Goal: Transaction & Acquisition: Purchase product/service

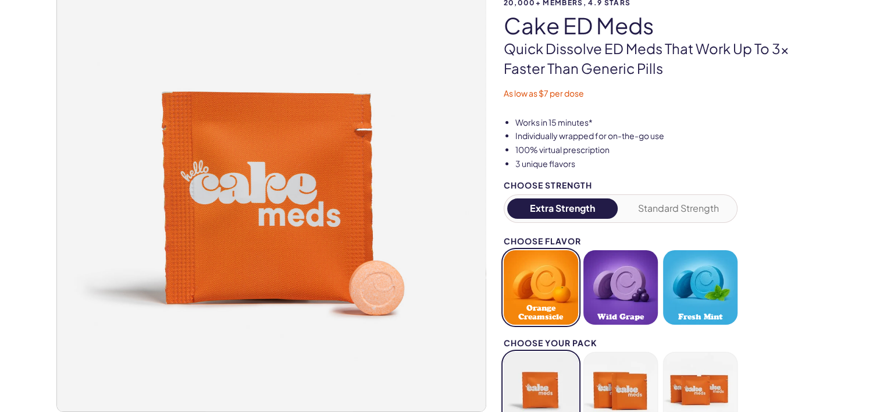
scroll to position [116, 0]
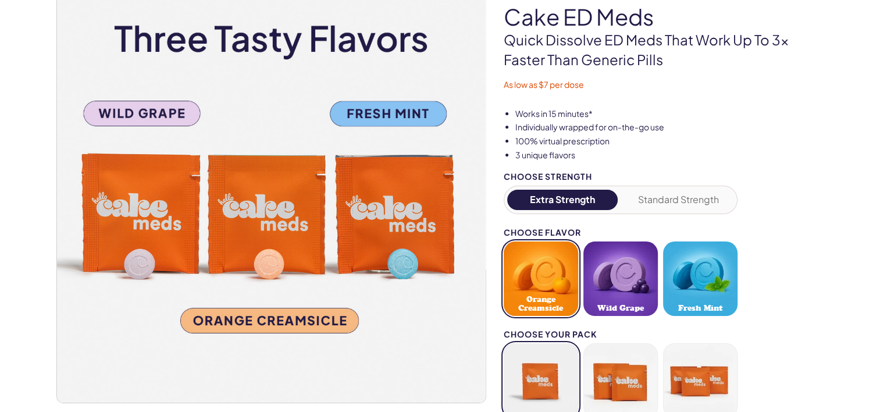
click at [669, 204] on button "Standard Strength" at bounding box center [678, 200] width 111 height 20
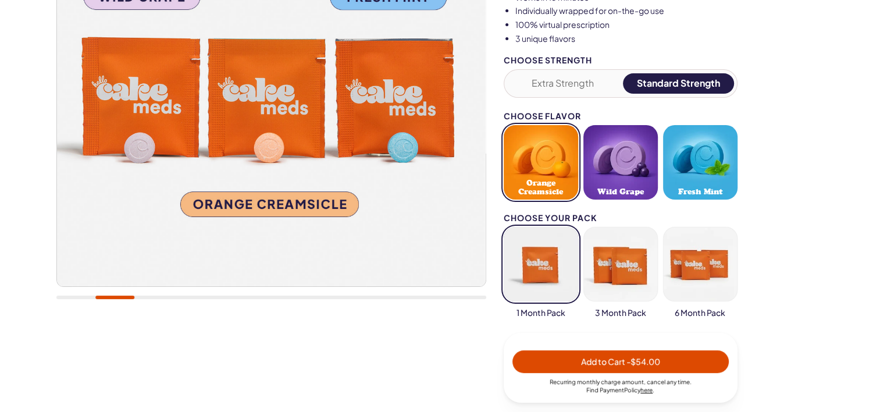
scroll to position [0, 0]
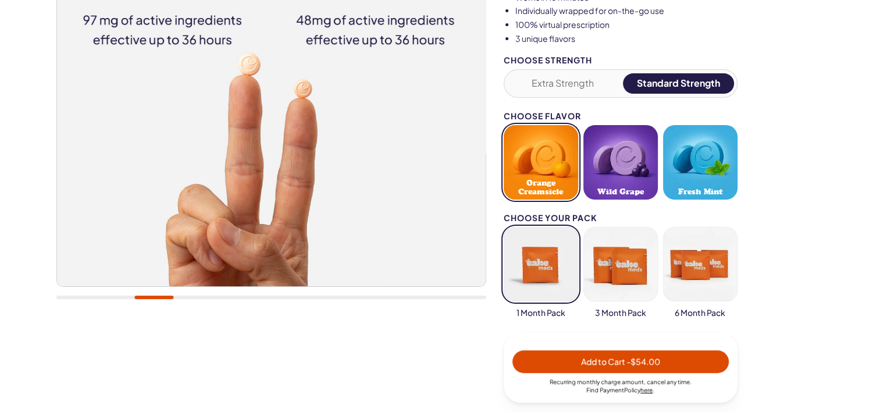
click at [710, 187] on span "Fresh Mint" at bounding box center [700, 191] width 44 height 9
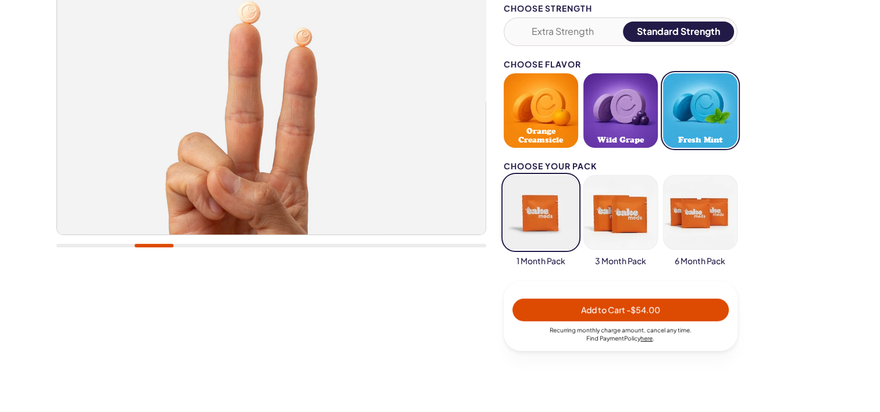
scroll to position [291, 0]
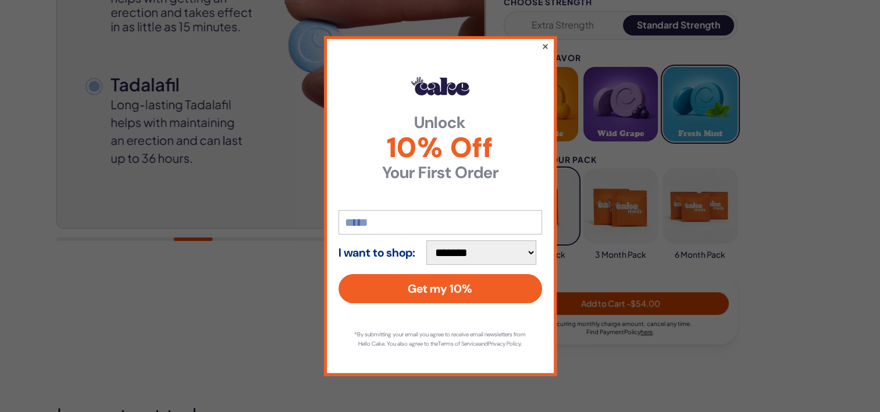
click at [543, 43] on button "×" at bounding box center [545, 46] width 8 height 14
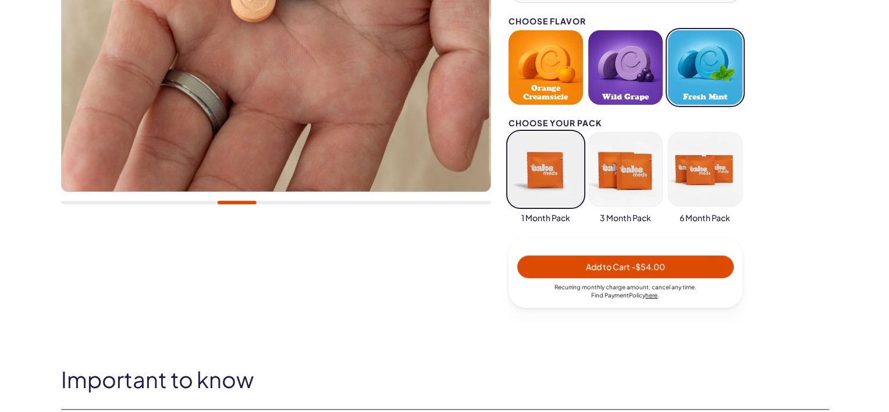
scroll to position [329, 0]
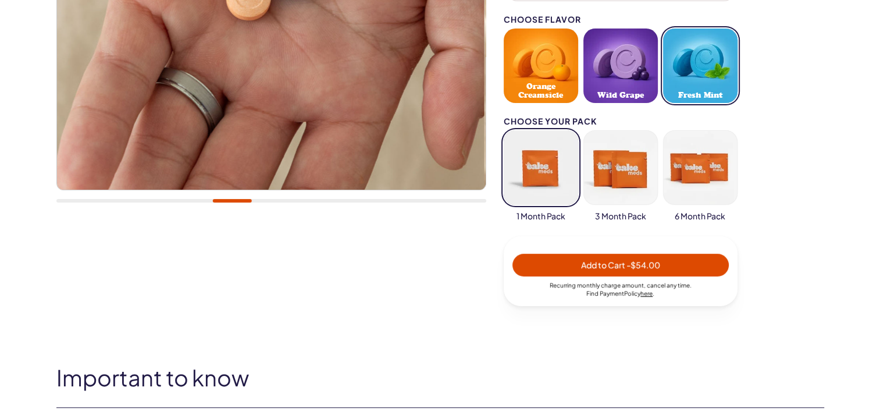
click at [616, 152] on button "button" at bounding box center [620, 167] width 74 height 74
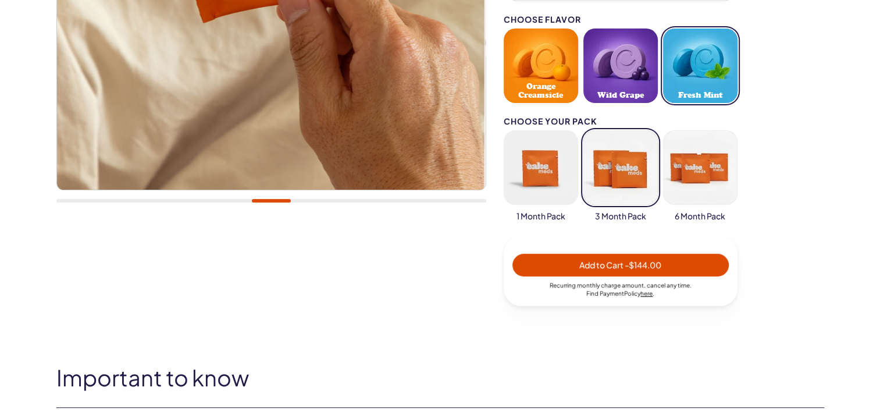
click at [514, 155] on button "button" at bounding box center [541, 167] width 74 height 74
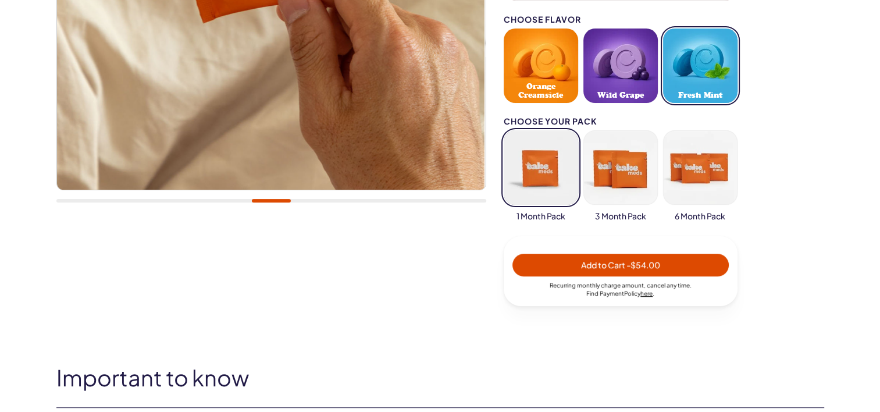
click at [568, 263] on span "Add to Cart - $54.00" at bounding box center [620, 264] width 202 height 13
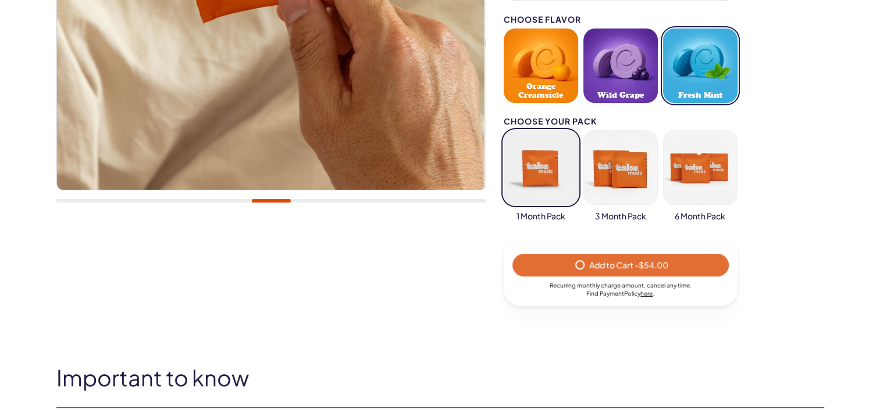
select select "*"
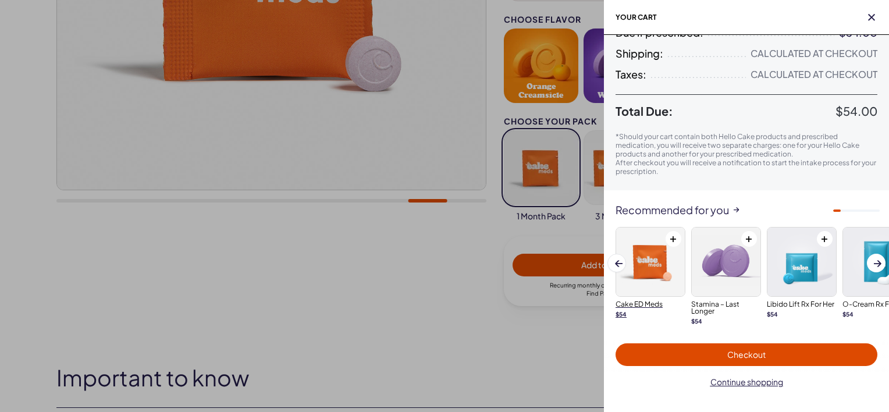
scroll to position [124, 0]
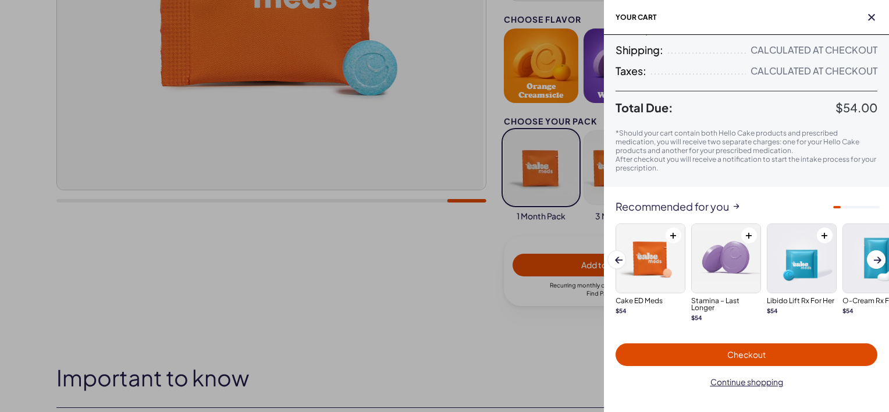
drag, startPoint x: 835, startPoint y: 206, endPoint x: 872, endPoint y: 206, distance: 37.2
click at [840, 206] on div at bounding box center [837, 207] width 8 height 2
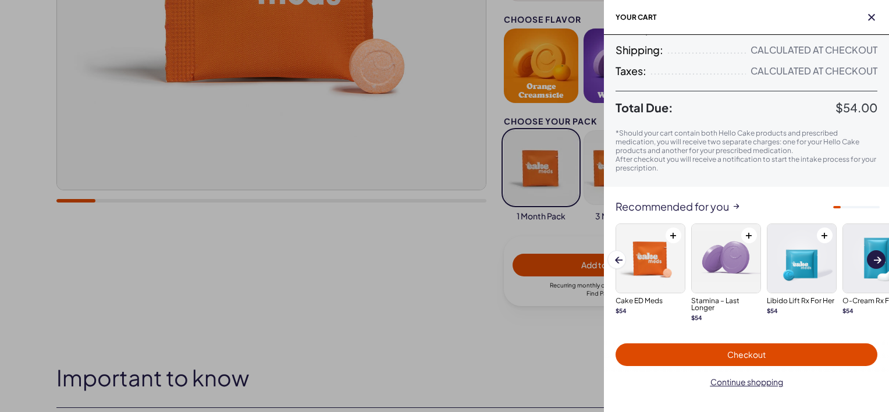
click at [874, 257] on span at bounding box center [878, 260] width 8 height 6
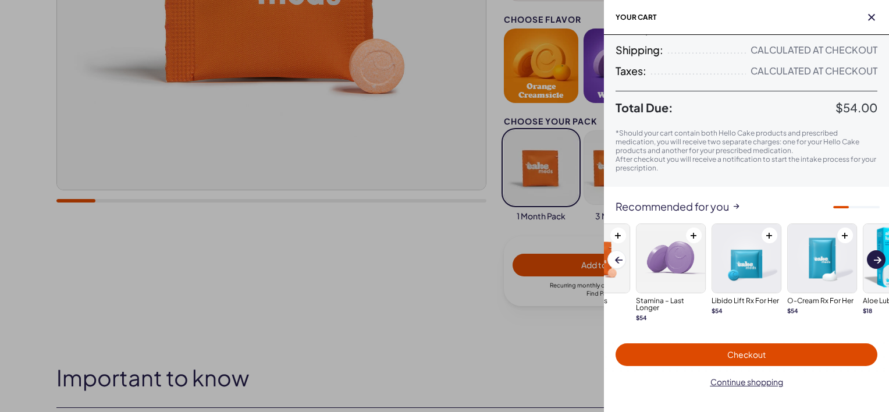
click at [874, 257] on span at bounding box center [878, 260] width 8 height 6
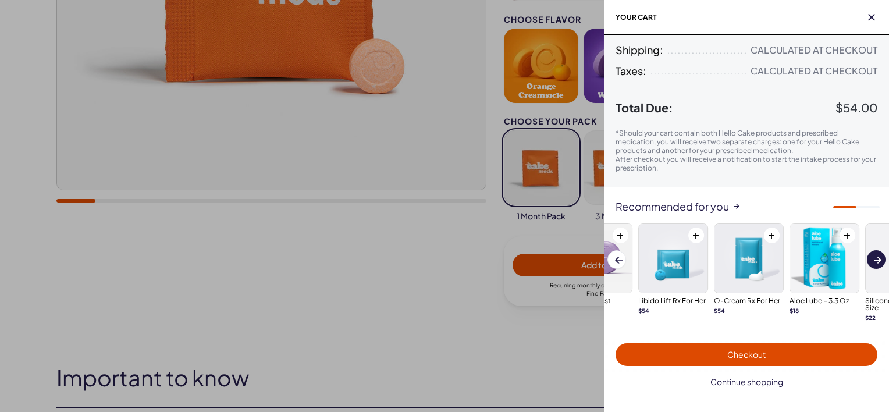
click at [874, 257] on span at bounding box center [878, 260] width 8 height 6
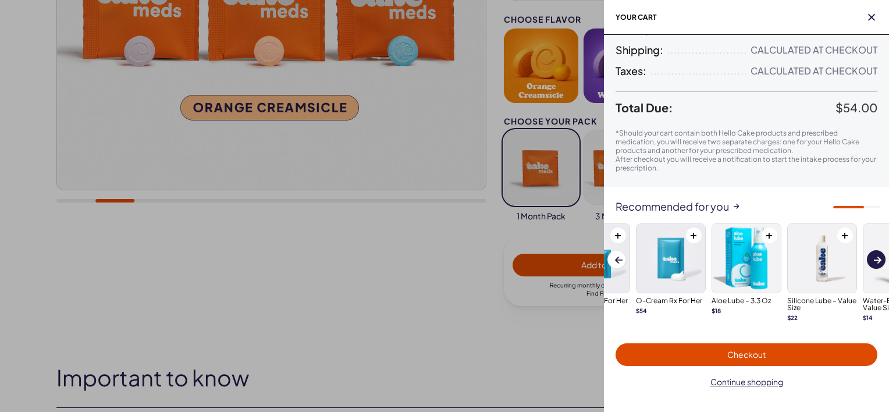
click at [874, 257] on span at bounding box center [878, 260] width 8 height 6
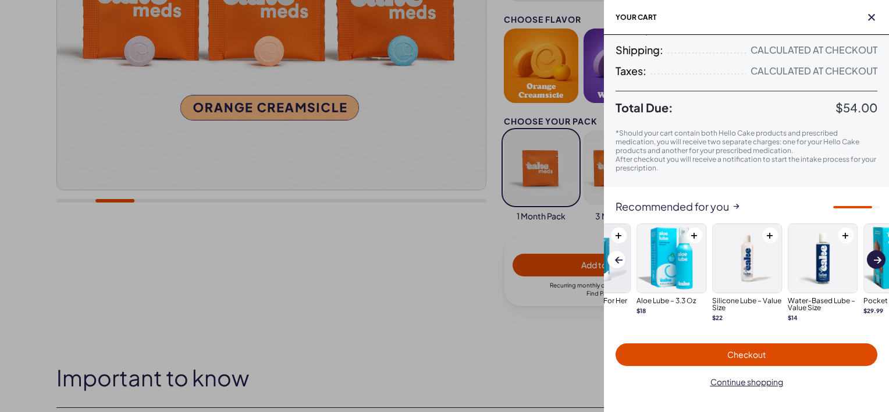
click at [874, 257] on span at bounding box center [878, 260] width 8 height 6
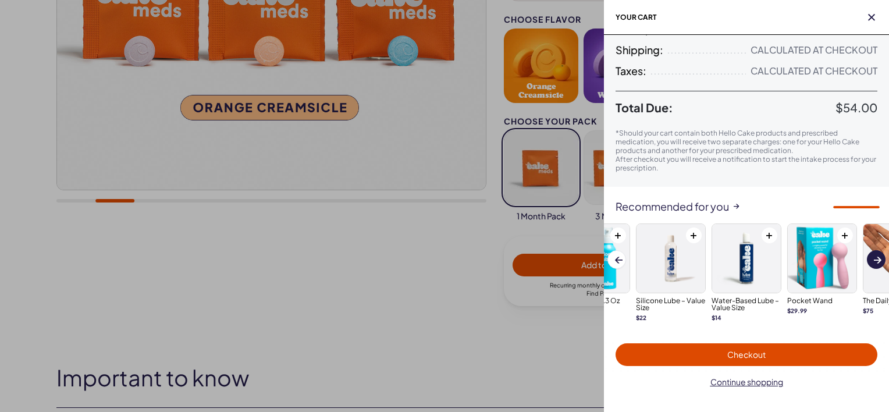
click at [874, 257] on span at bounding box center [878, 260] width 8 height 6
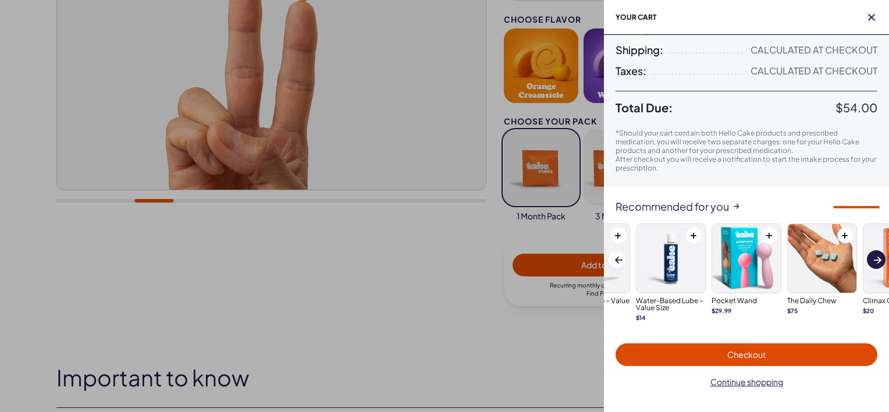
click at [874, 257] on span at bounding box center [878, 260] width 8 height 6
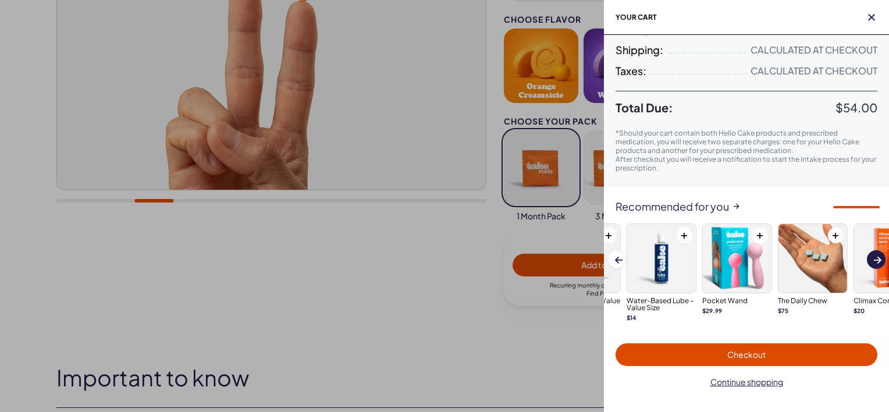
click at [874, 257] on span at bounding box center [878, 260] width 8 height 6
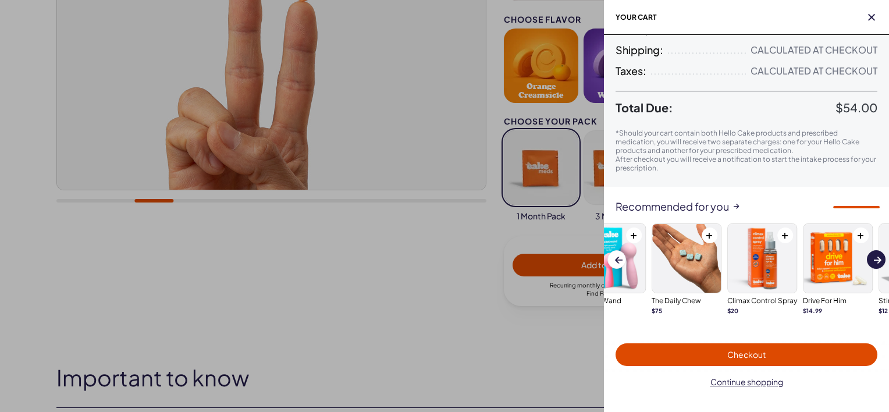
click at [874, 257] on span at bounding box center [878, 260] width 8 height 6
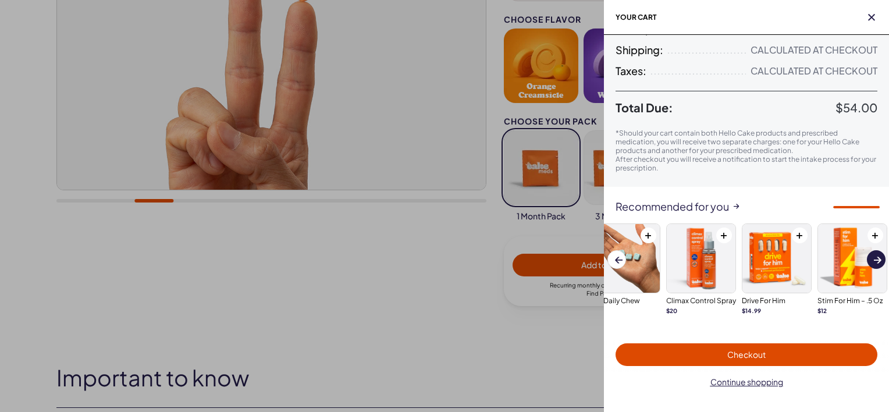
click at [874, 257] on span at bounding box center [878, 260] width 8 height 6
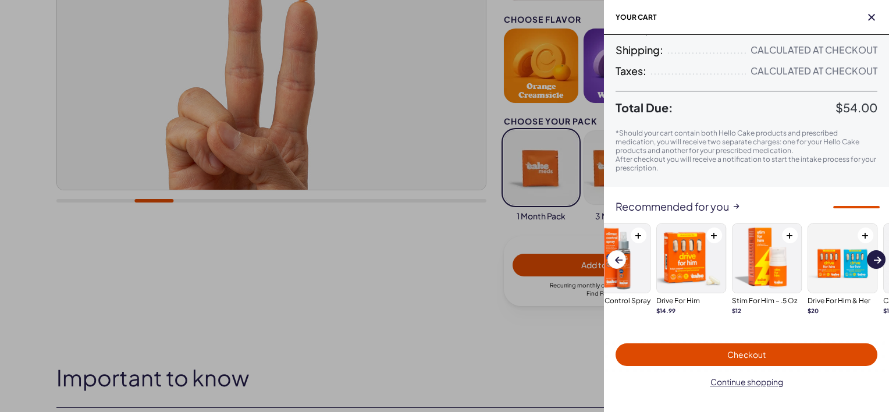
click at [874, 257] on span at bounding box center [878, 260] width 8 height 6
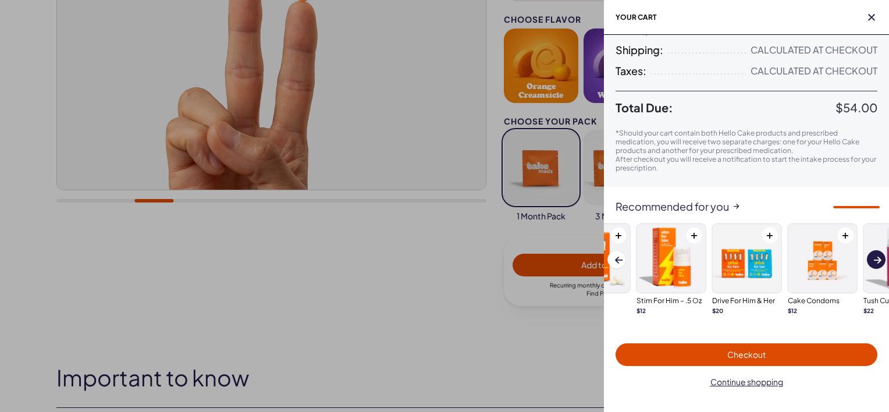
click at [874, 257] on span at bounding box center [878, 260] width 8 height 6
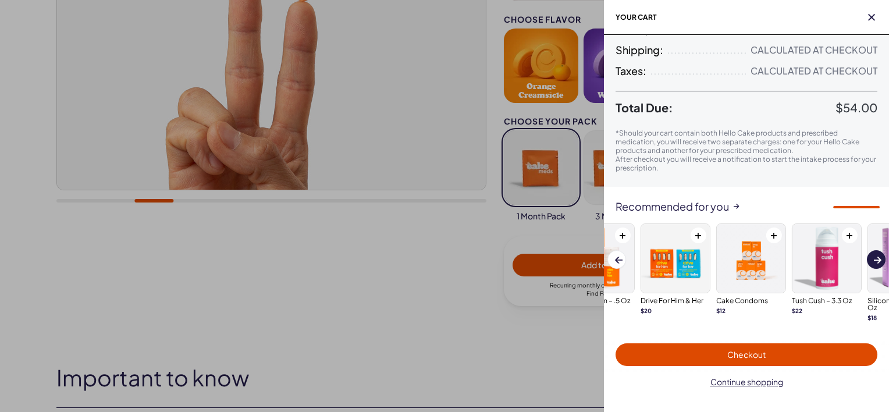
click at [874, 257] on span at bounding box center [878, 260] width 8 height 6
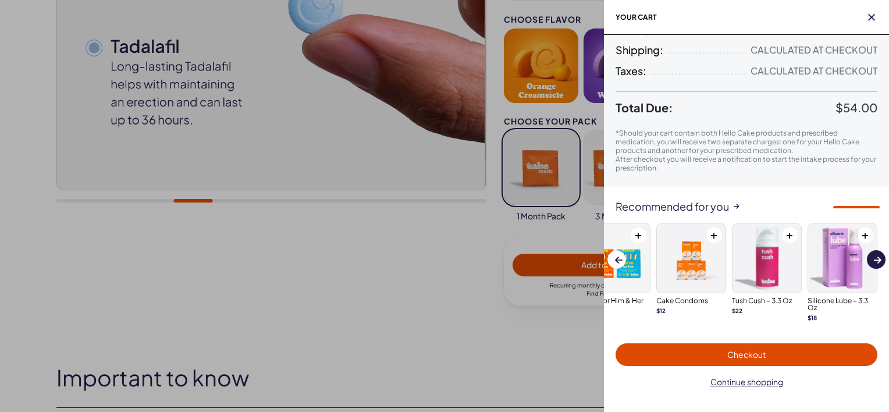
click at [874, 257] on span at bounding box center [878, 260] width 8 height 6
click at [748, 350] on span "Checkout" at bounding box center [746, 354] width 38 height 10
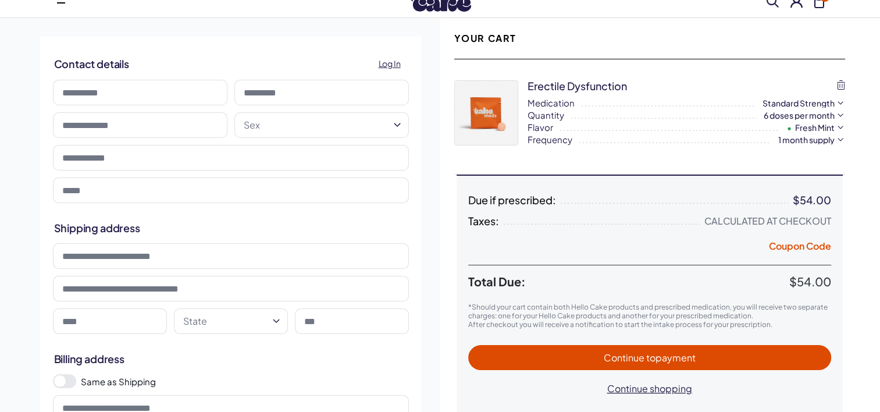
scroll to position [38, 0]
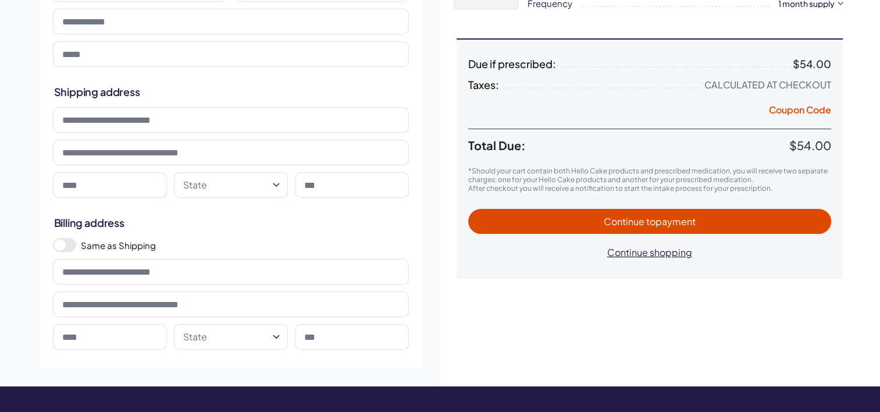
scroll to position [174, 0]
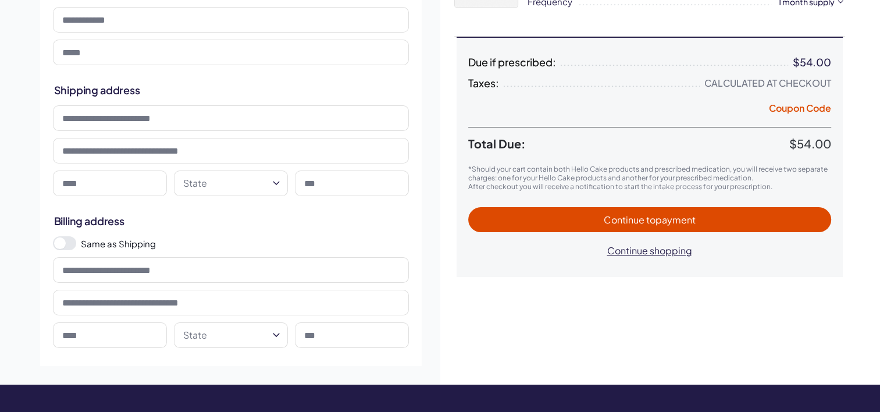
click at [561, 227] on button "Continue to payment" at bounding box center [649, 219] width 363 height 25
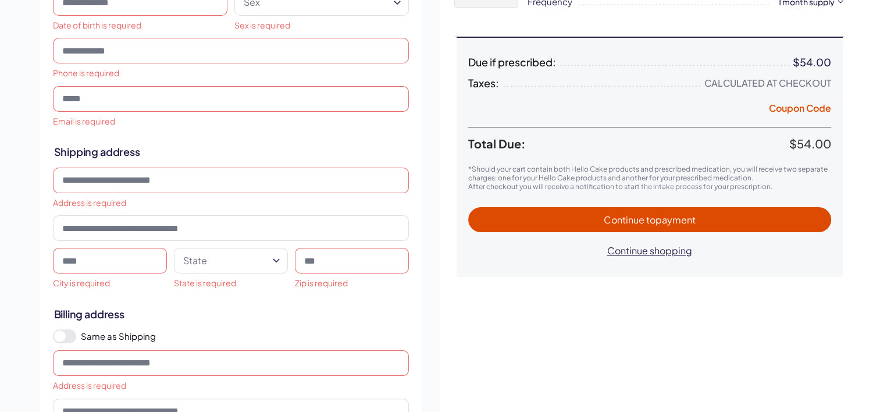
scroll to position [0, 0]
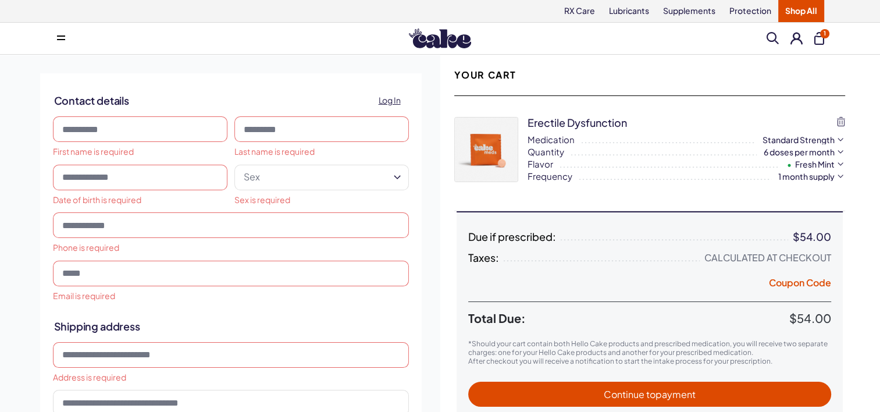
click at [105, 121] on input at bounding box center [140, 129] width 174 height 26
